Goal: Information Seeking & Learning: Learn about a topic

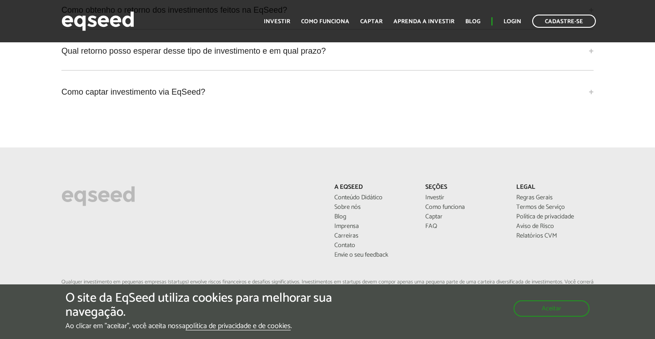
scroll to position [2385, 0]
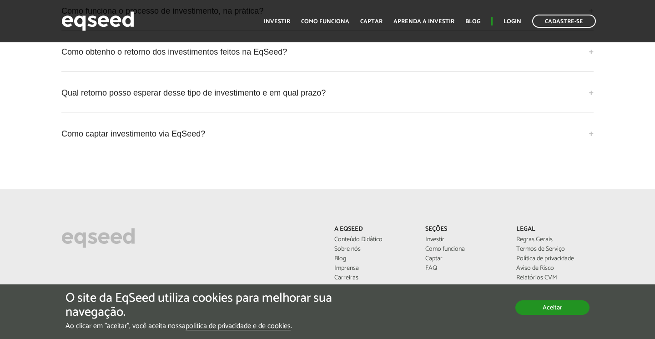
click at [553, 308] on button "Aceitar" at bounding box center [552, 307] width 74 height 15
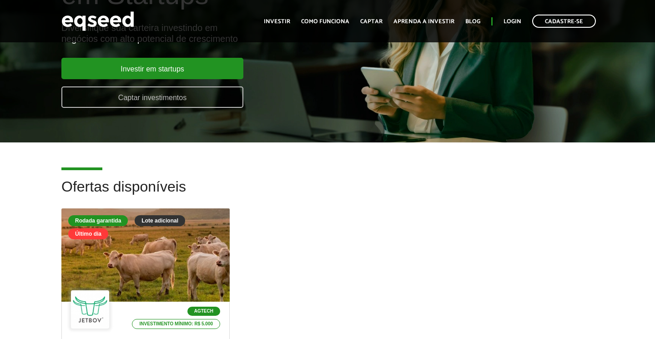
scroll to position [151, 0]
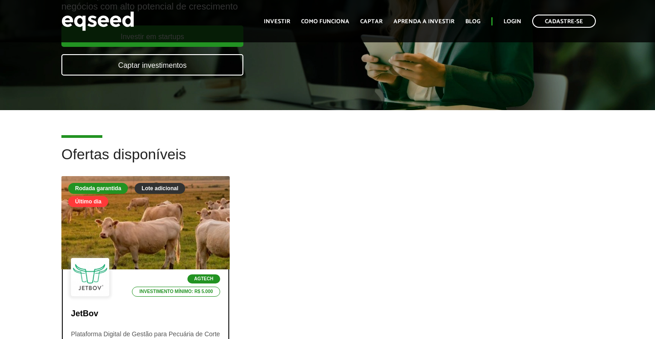
click at [168, 253] on div at bounding box center [146, 223] width 202 height 112
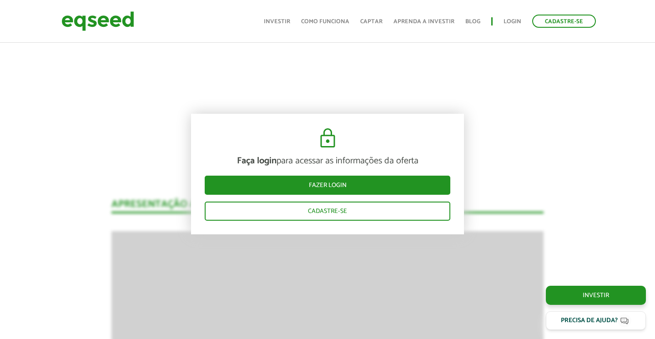
scroll to position [1124, 0]
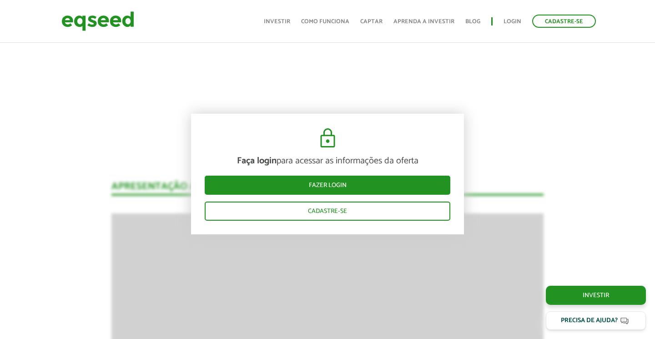
click at [112, 23] on img at bounding box center [97, 21] width 73 height 24
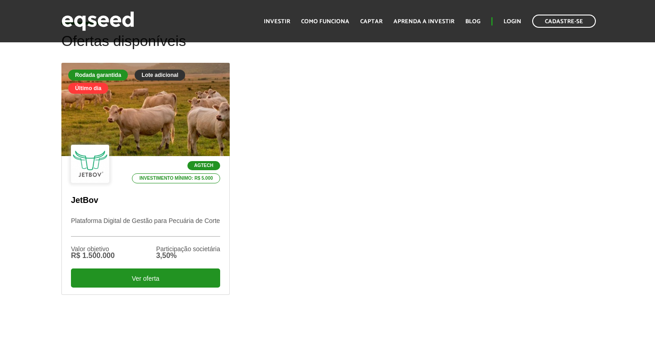
scroll to position [271, 0]
